Goal: Task Accomplishment & Management: Use online tool/utility

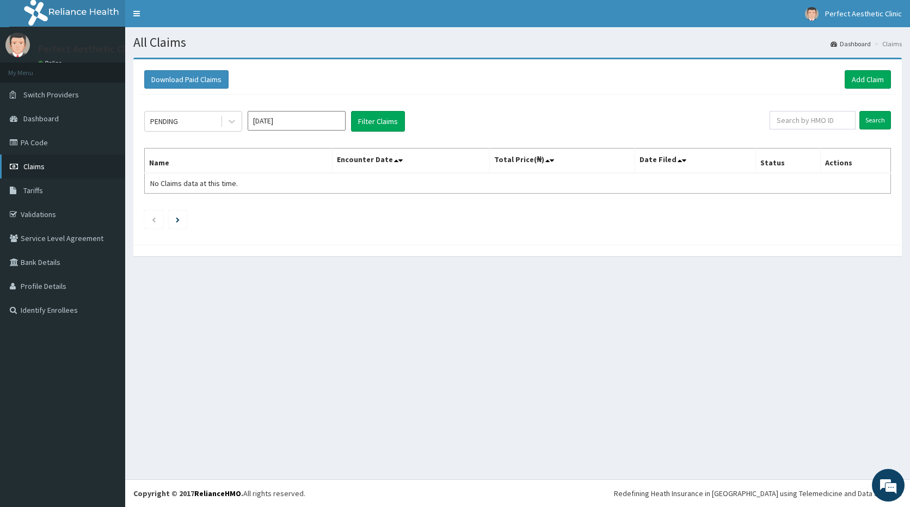
click at [21, 168] on link "Claims" at bounding box center [62, 167] width 125 height 24
click at [33, 140] on link "PA Code" at bounding box center [62, 143] width 125 height 24
click at [47, 117] on span "Dashboard" at bounding box center [40, 119] width 35 height 10
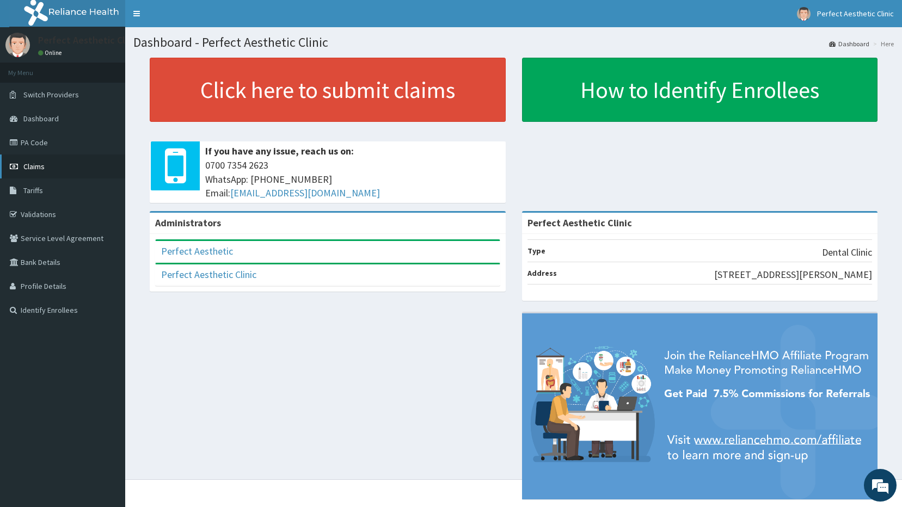
click at [47, 167] on link "Claims" at bounding box center [62, 167] width 125 height 24
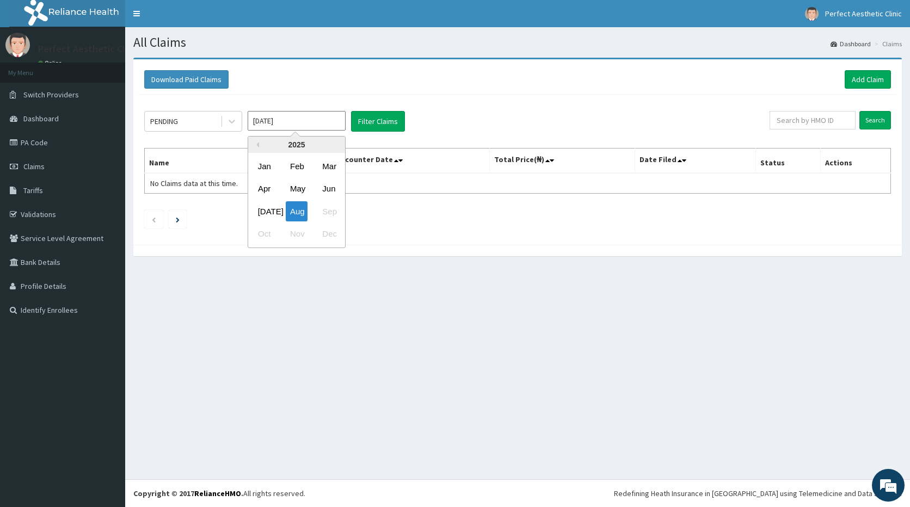
click at [280, 121] on input "[DATE]" at bounding box center [297, 121] width 98 height 20
click at [263, 165] on div "Jan" at bounding box center [265, 166] width 22 height 20
type input "[DATE]"
click at [35, 141] on link "PA Code" at bounding box center [62, 143] width 125 height 24
